Goal: Transaction & Acquisition: Book appointment/travel/reservation

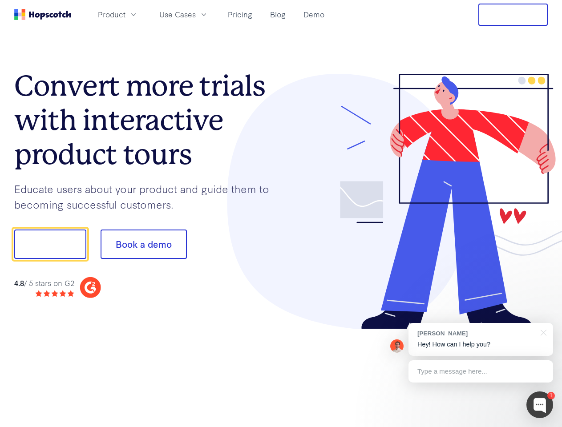
click at [281, 214] on div at bounding box center [414, 202] width 267 height 256
click at [125, 14] on span "Product" at bounding box center [112, 14] width 28 height 11
click at [196, 14] on span "Use Cases" at bounding box center [177, 14] width 36 height 11
click at [513, 15] on button "Free Trial" at bounding box center [512, 15] width 69 height 22
click at [50, 244] on button "Show me!" at bounding box center [50, 244] width 72 height 29
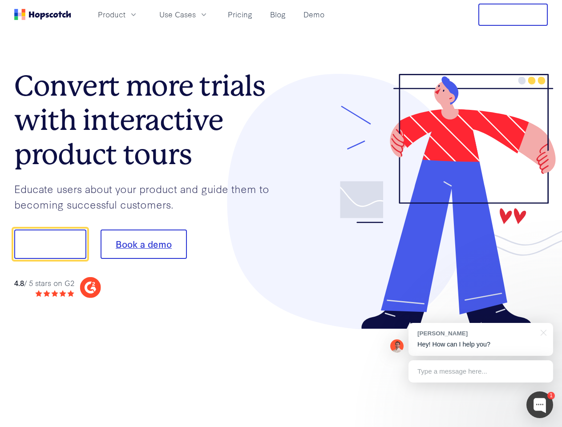
click at [143, 244] on button "Book a demo" at bounding box center [144, 244] width 86 height 29
click at [540, 405] on div at bounding box center [539, 405] width 27 height 27
click at [480, 339] on div "[PERSON_NAME] Hey! How can I help you?" at bounding box center [480, 339] width 145 height 33
click at [542, 332] on div at bounding box center [542, 332] width 22 height 18
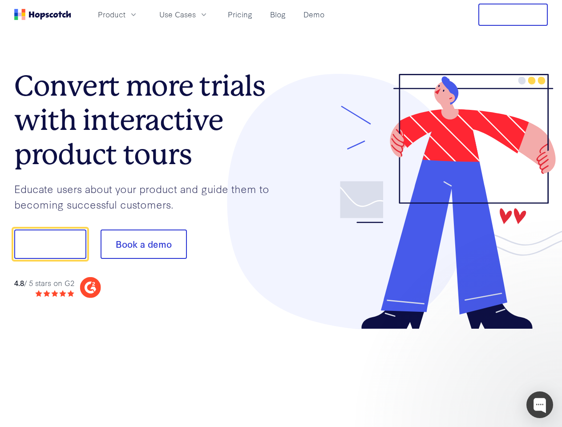
click at [480, 371] on div at bounding box center [469, 243] width 167 height 297
